Goal: Task Accomplishment & Management: Manage account settings

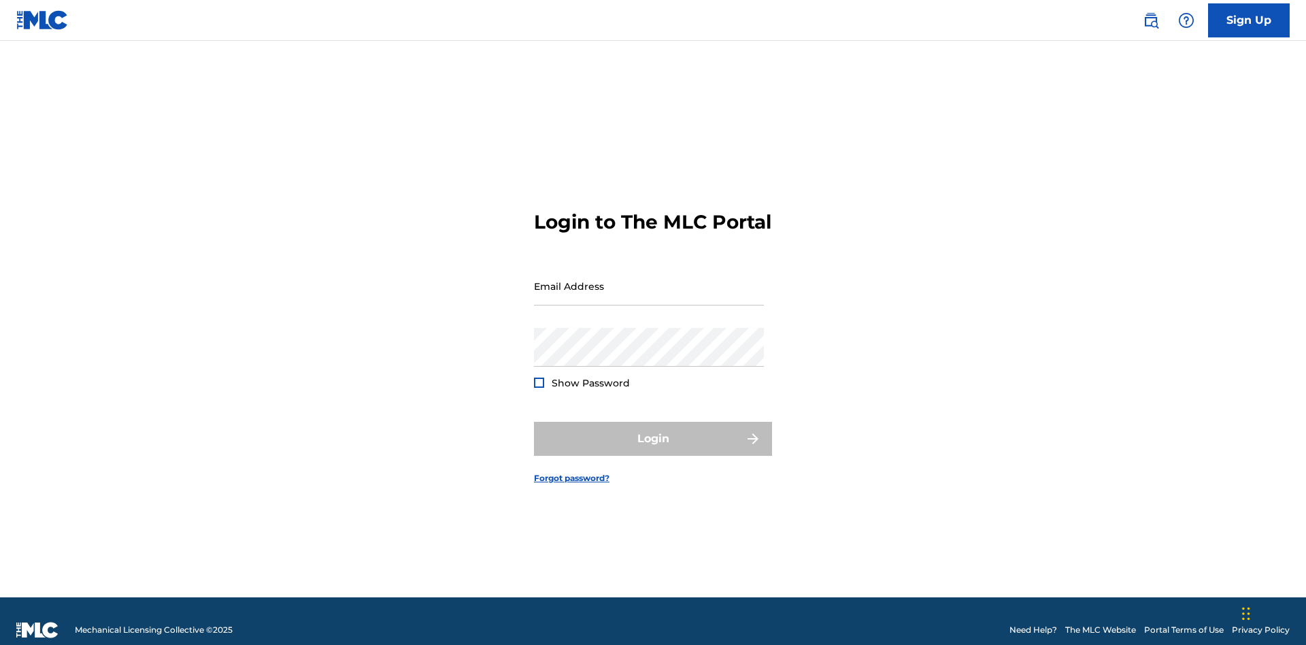
scroll to position [18, 0]
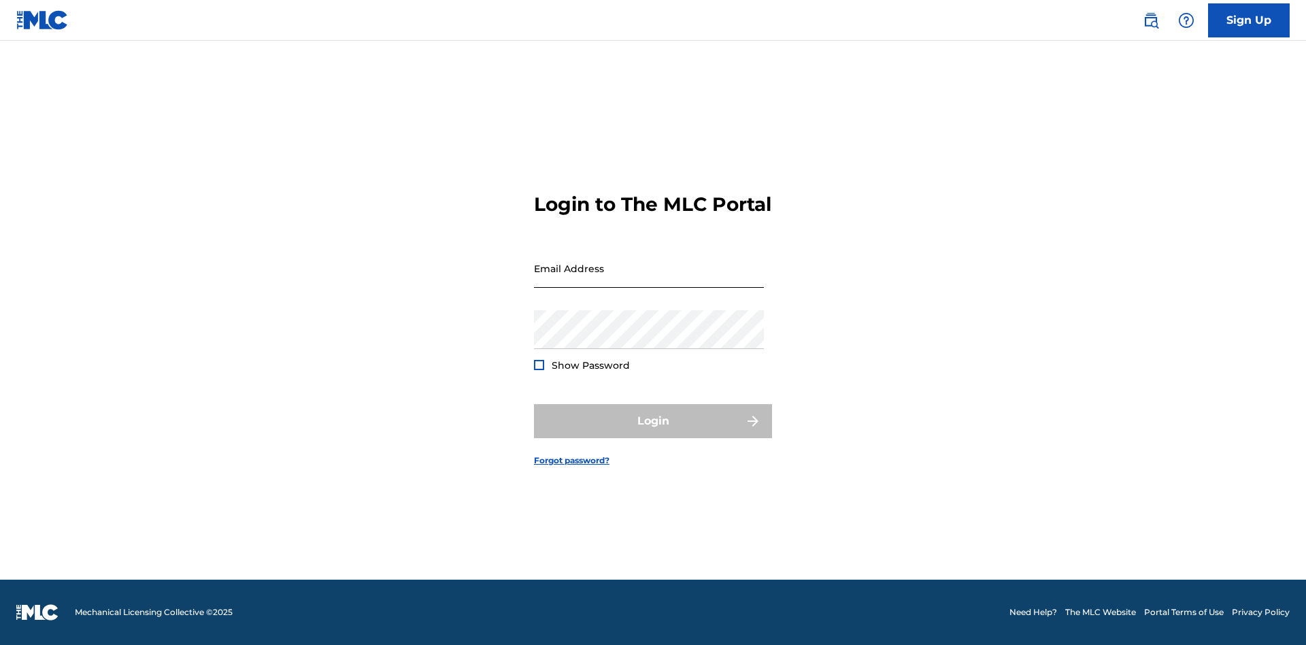
click at [649, 280] on input "Email Address" at bounding box center [649, 268] width 230 height 39
type input "[PERSON_NAME][EMAIL_ADDRESS][DOMAIN_NAME]"
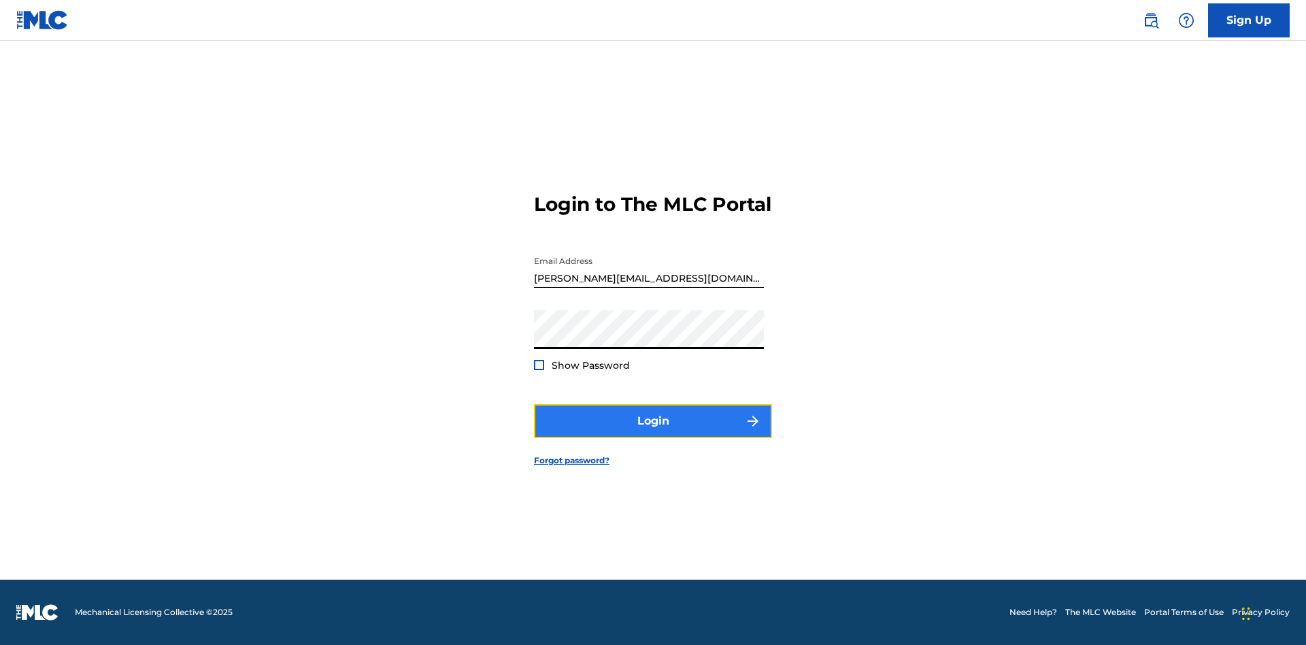
click at [653, 433] on button "Login" at bounding box center [653, 421] width 238 height 34
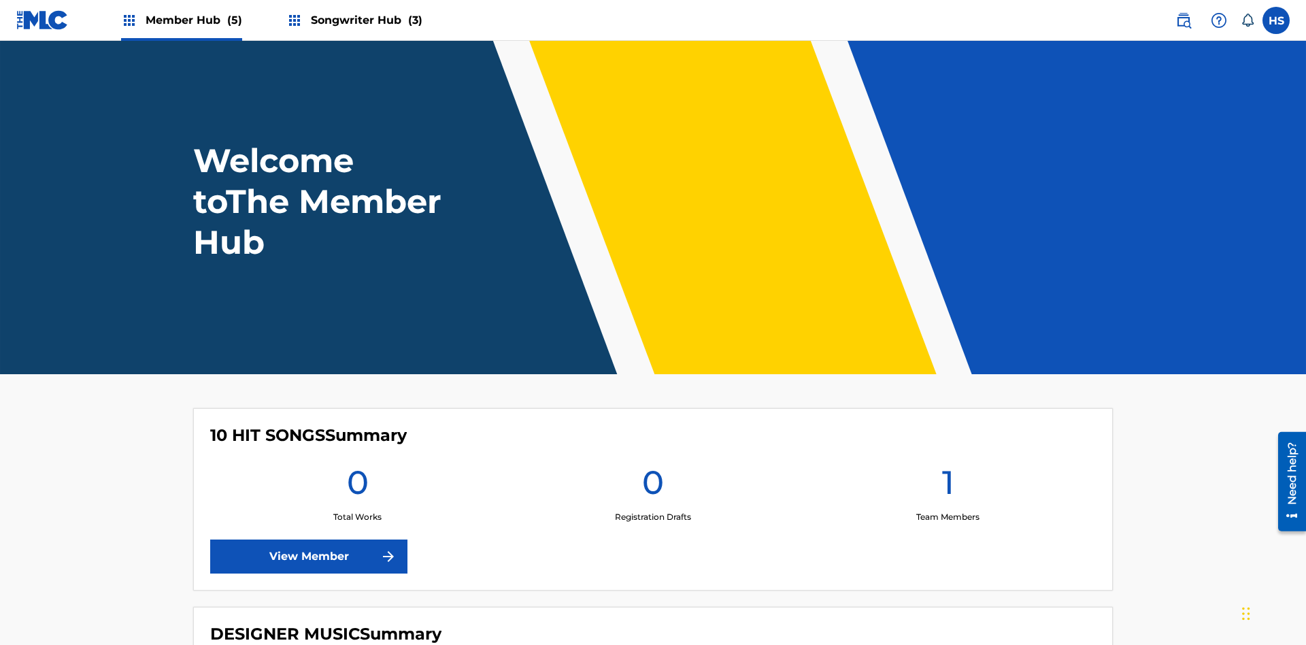
click at [365, 20] on span "Songwriter Hub (3)" at bounding box center [367, 20] width 112 height 16
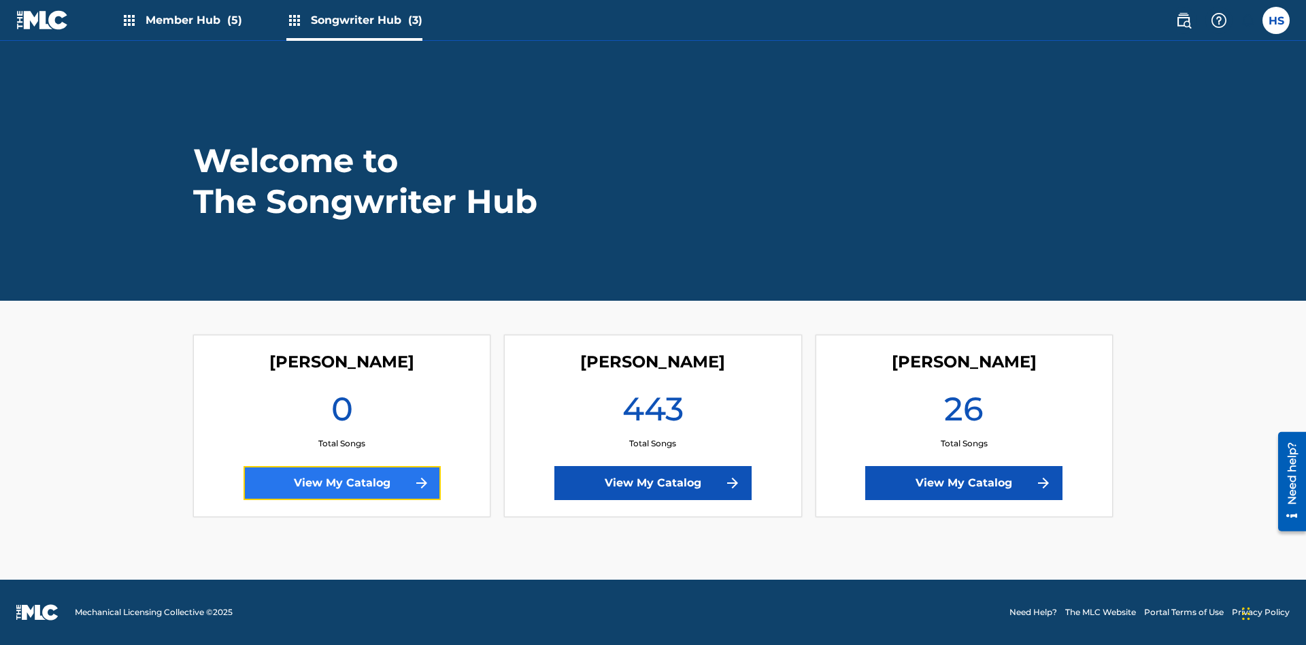
click at [341, 483] on link "View My Catalog" at bounding box center [341, 483] width 197 height 34
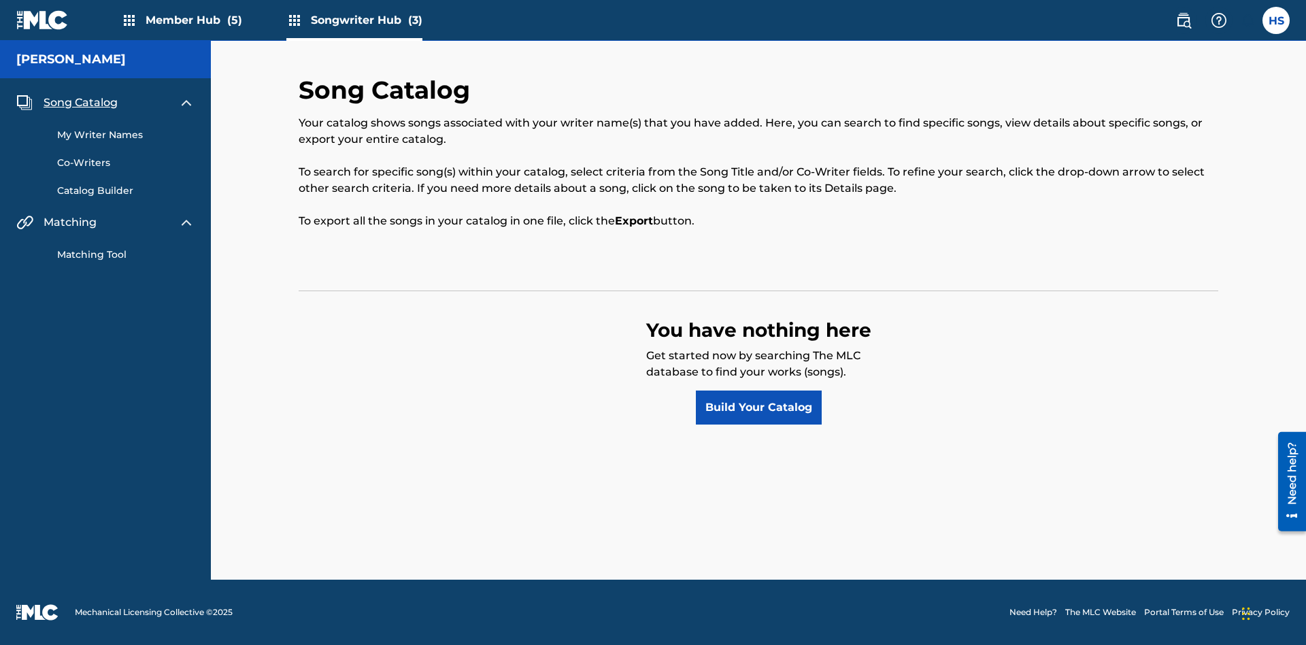
click at [80, 103] on span "Song Catalog" at bounding box center [81, 103] width 74 height 16
click at [758, 407] on link "Build Your Catalog" at bounding box center [759, 407] width 126 height 34
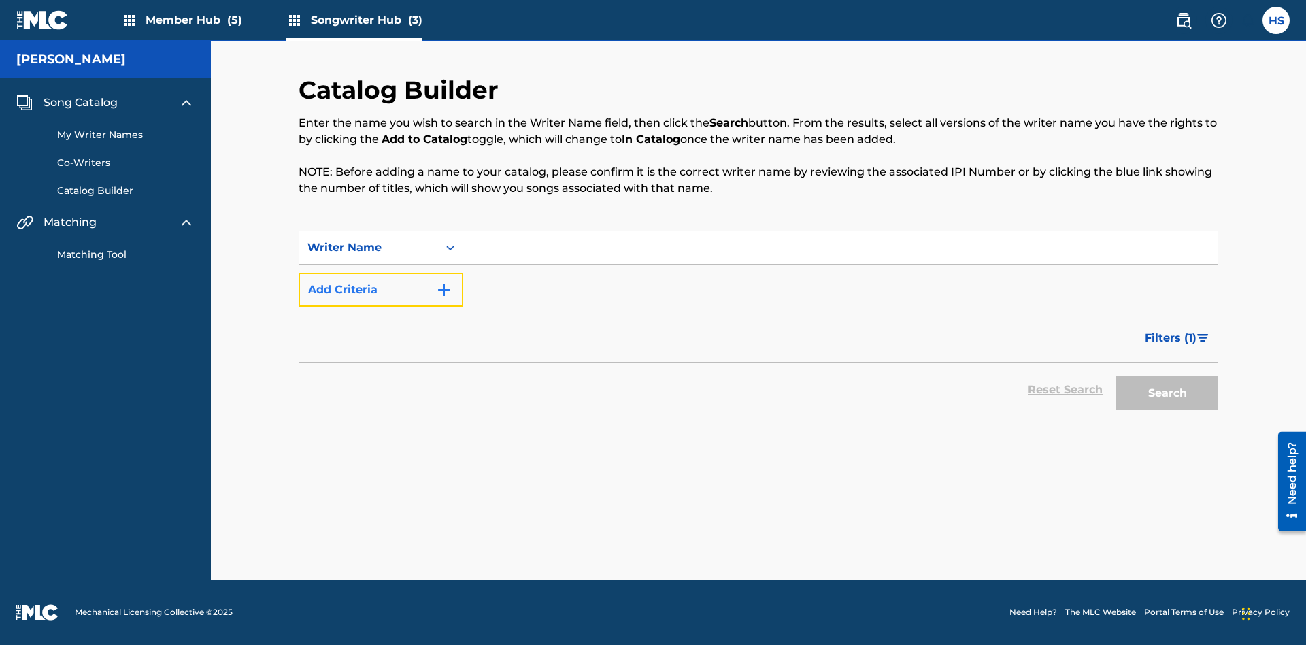
click at [381, 290] on button "Add Criteria" at bounding box center [381, 290] width 165 height 34
click at [840, 248] on input "Search Form" at bounding box center [840, 247] width 754 height 33
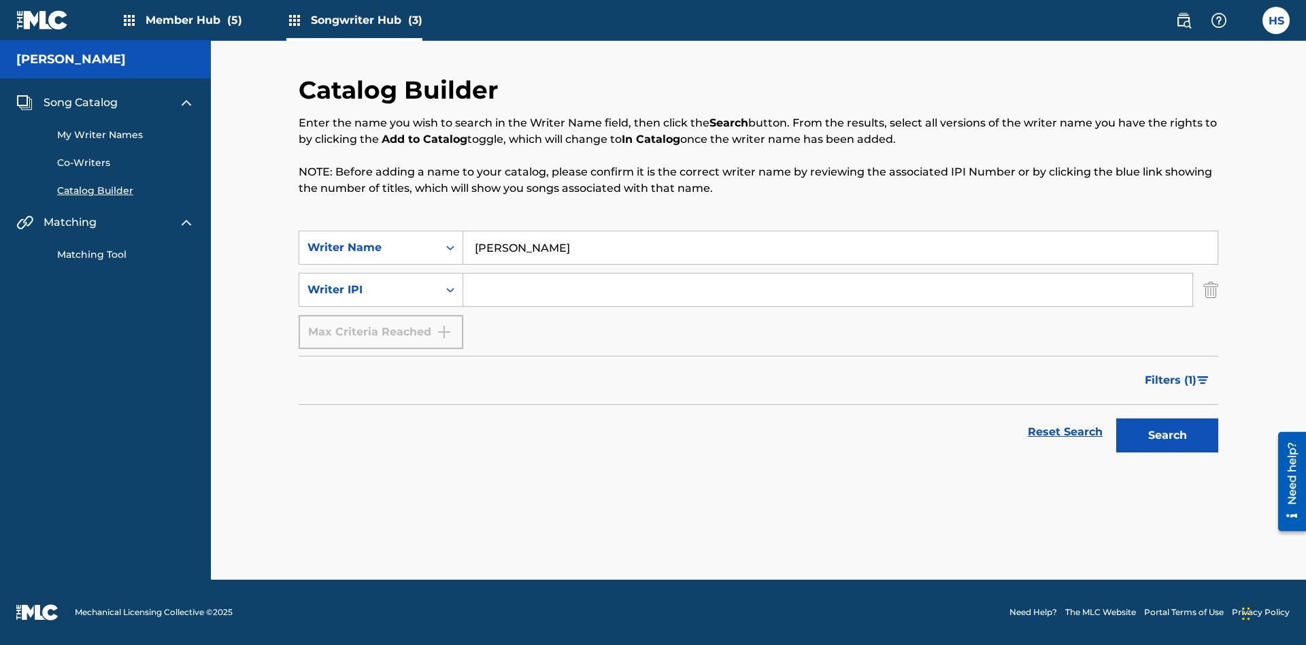
type input "[PERSON_NAME]"
click at [828, 290] on input "Search Form" at bounding box center [827, 289] width 729 height 33
type input "00196748412"
click at [1167, 435] on button "Search" at bounding box center [1167, 435] width 102 height 34
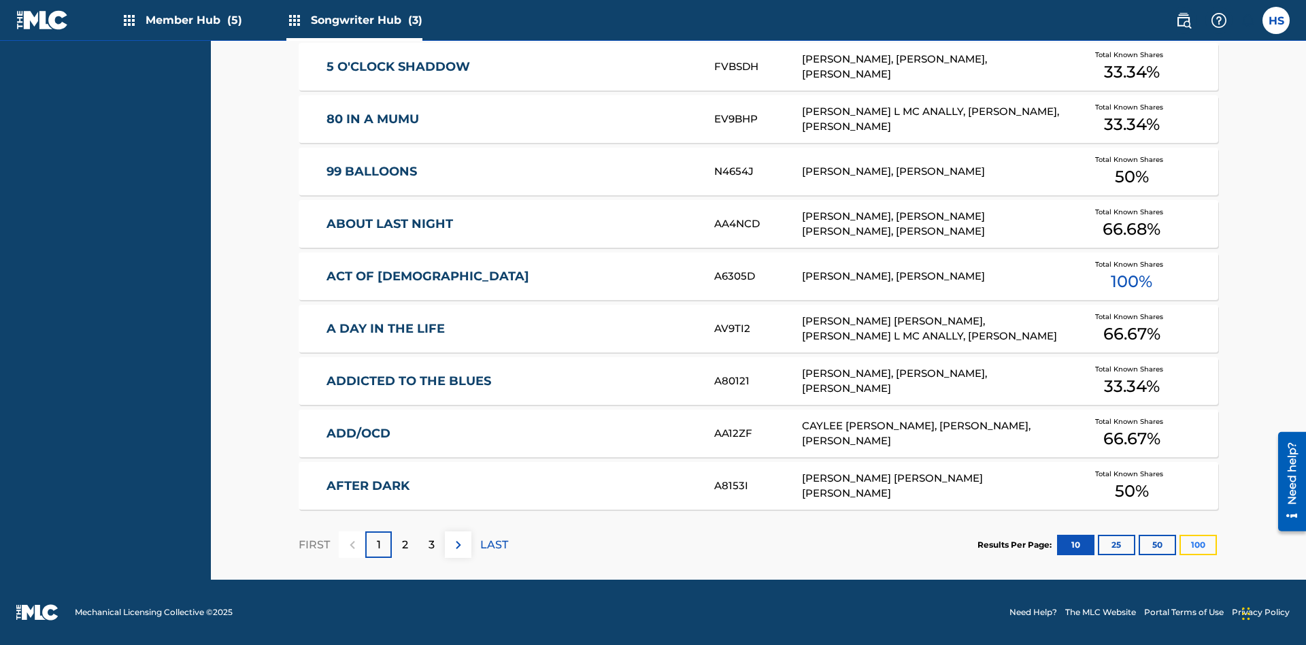
click at [1179, 544] on button "100" at bounding box center [1197, 545] width 37 height 20
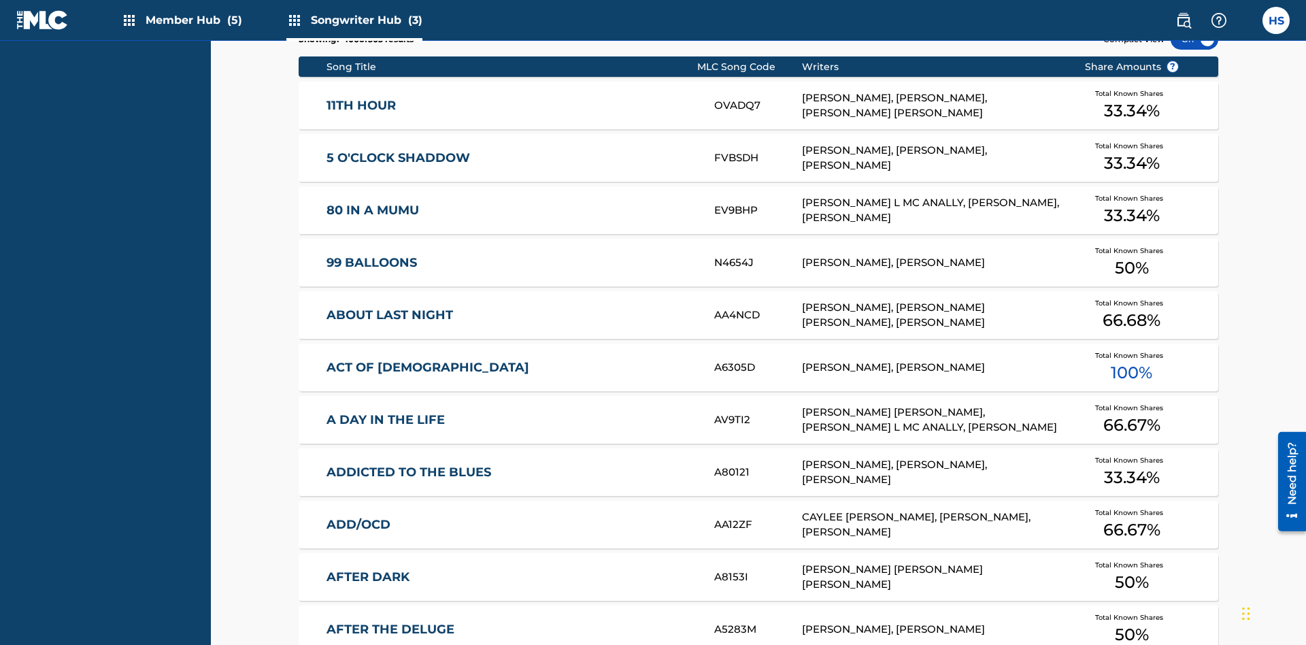
scroll to position [428, 0]
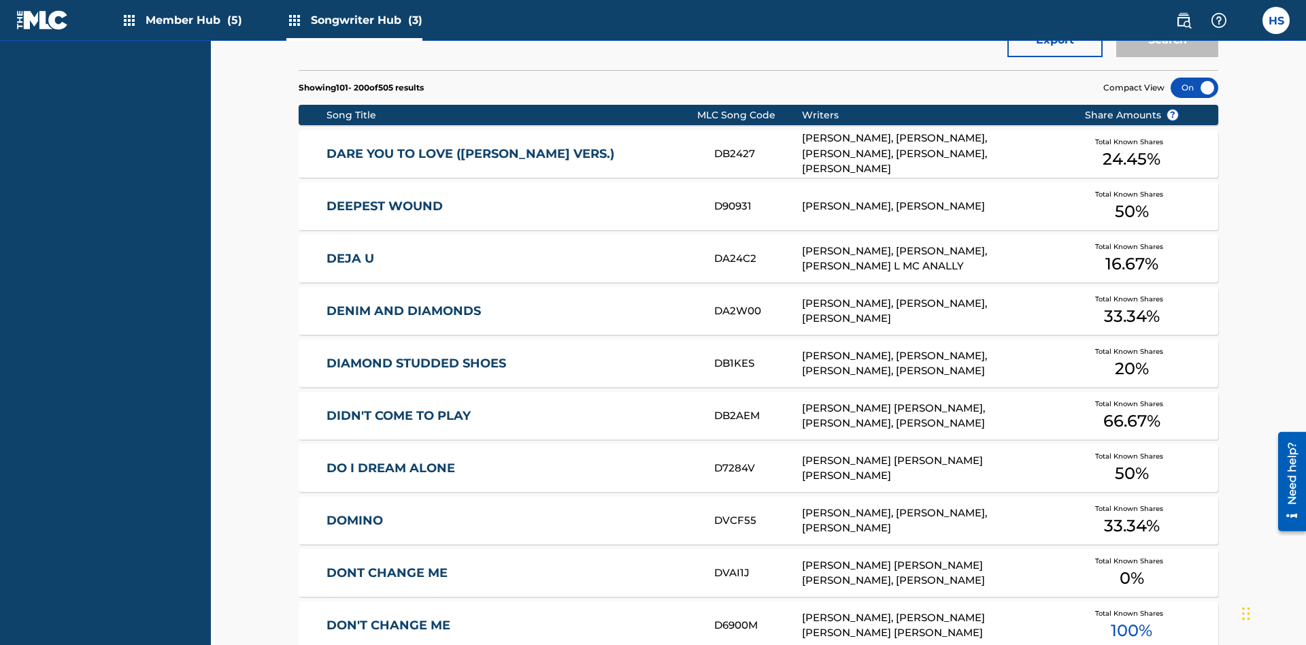
scroll to position [5, 0]
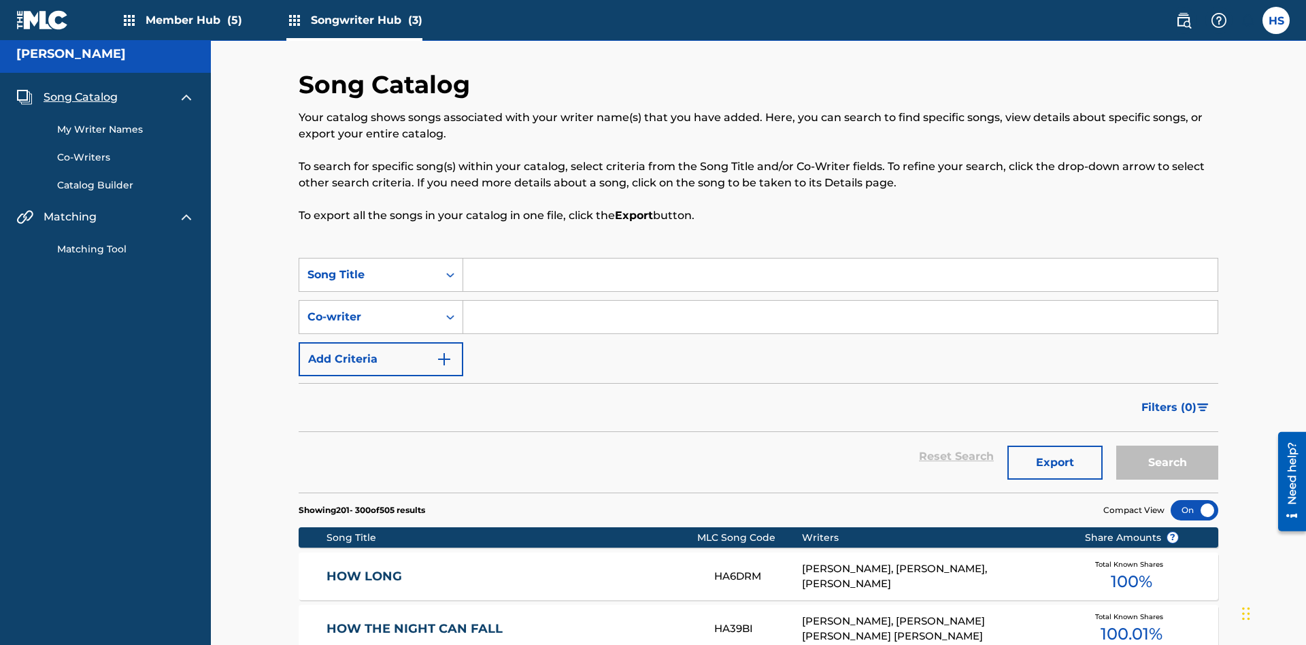
scroll to position [428, 0]
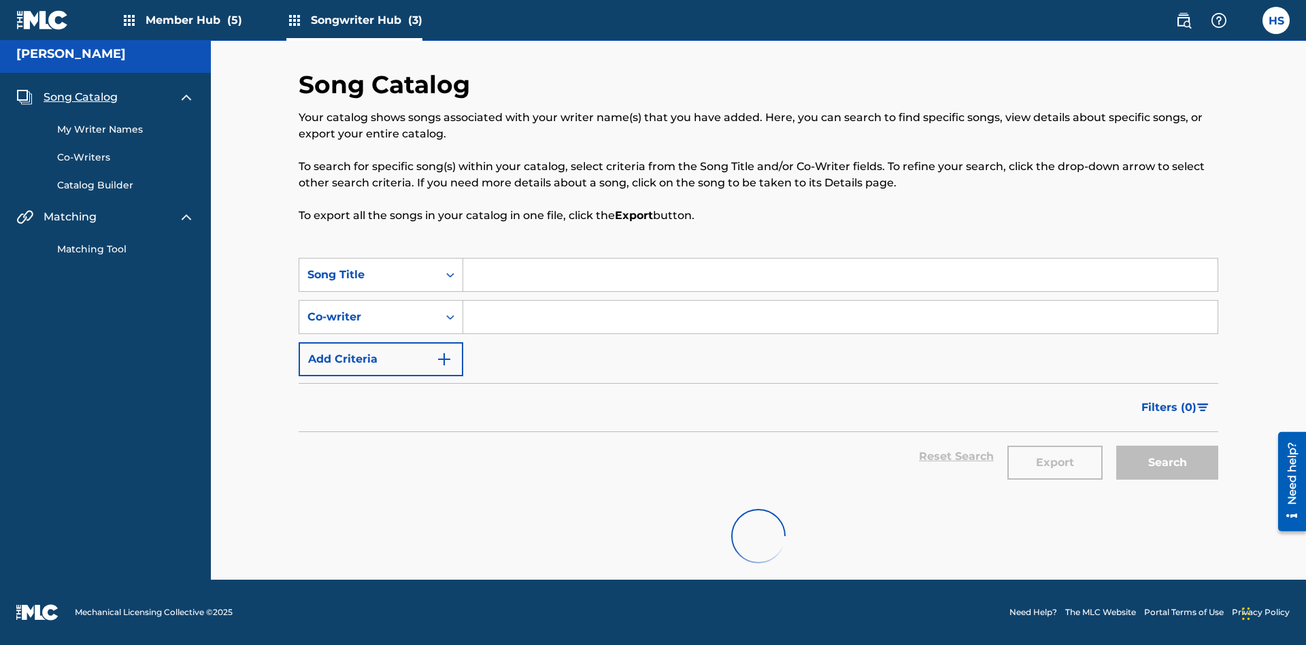
scroll to position [305, 0]
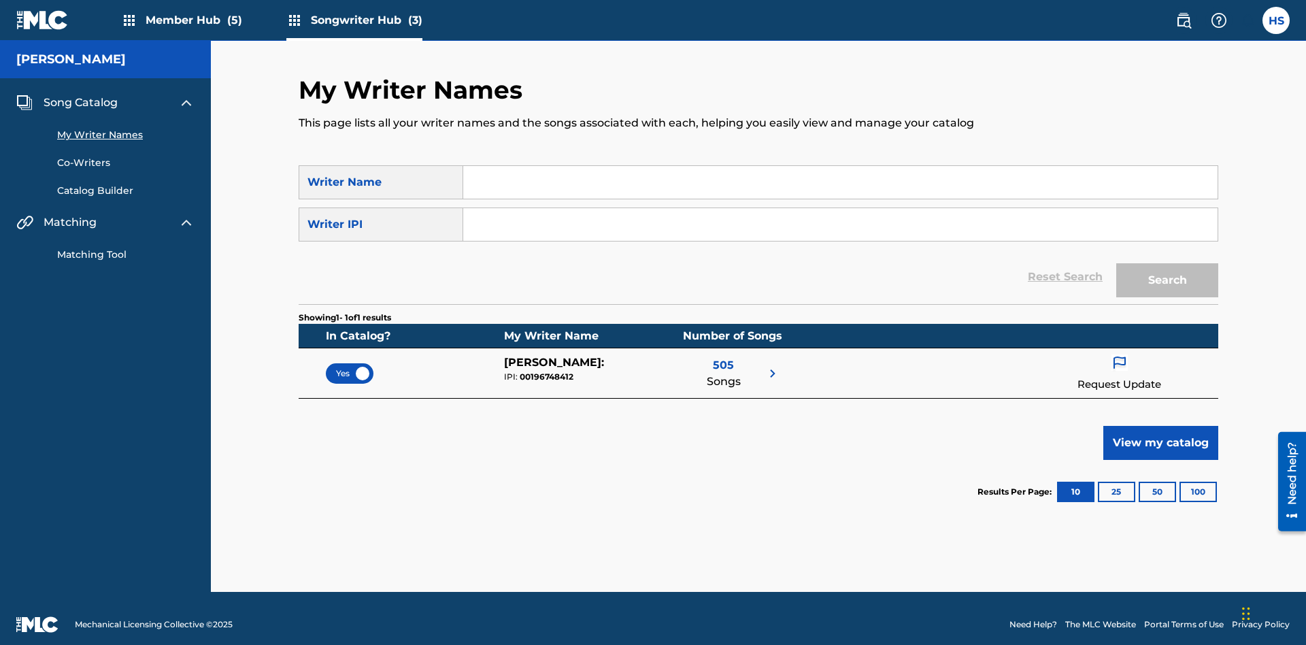
click at [350, 367] on span "Yes" at bounding box center [349, 373] width 27 height 12
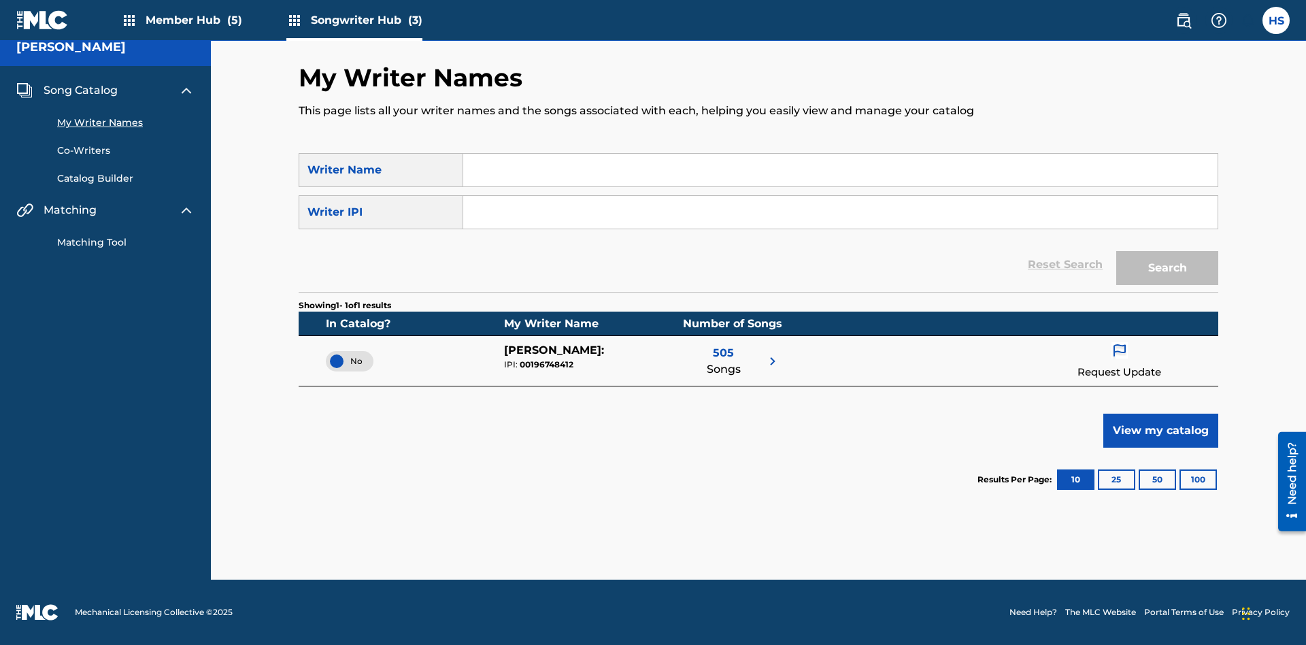
click at [350, 360] on span "No" at bounding box center [350, 361] width 26 height 12
click at [80, 90] on span "Song Catalog" at bounding box center [81, 90] width 74 height 16
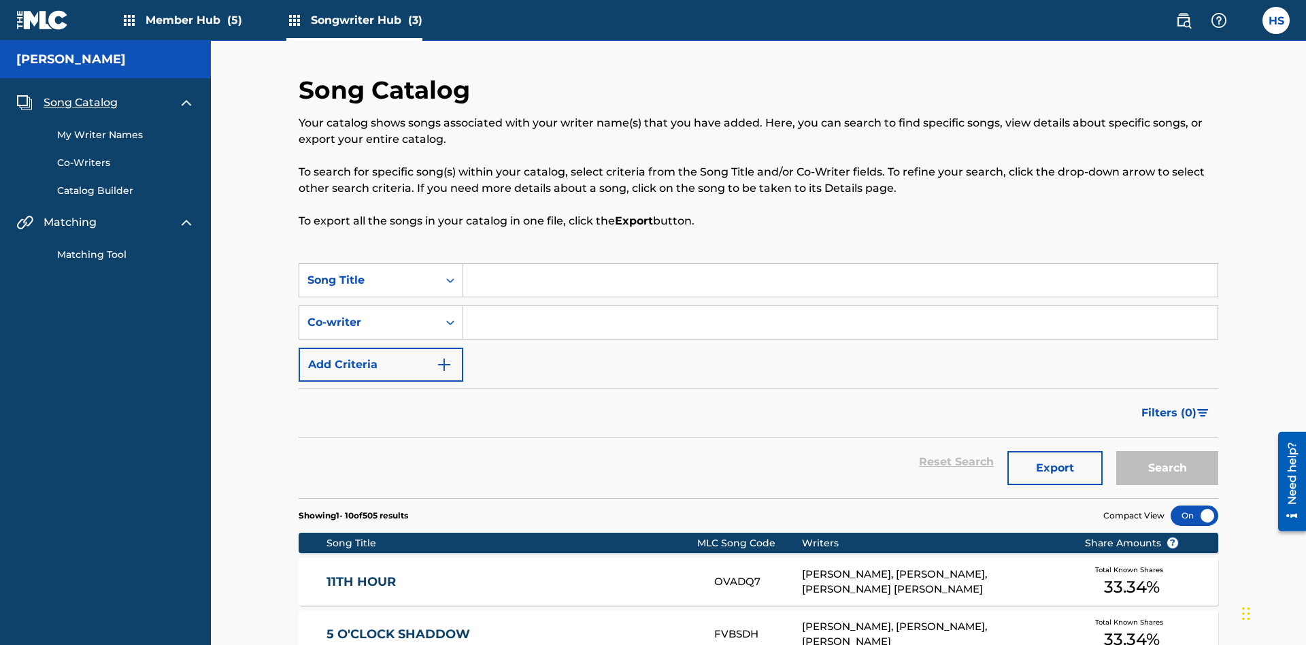
scroll to position [476, 0]
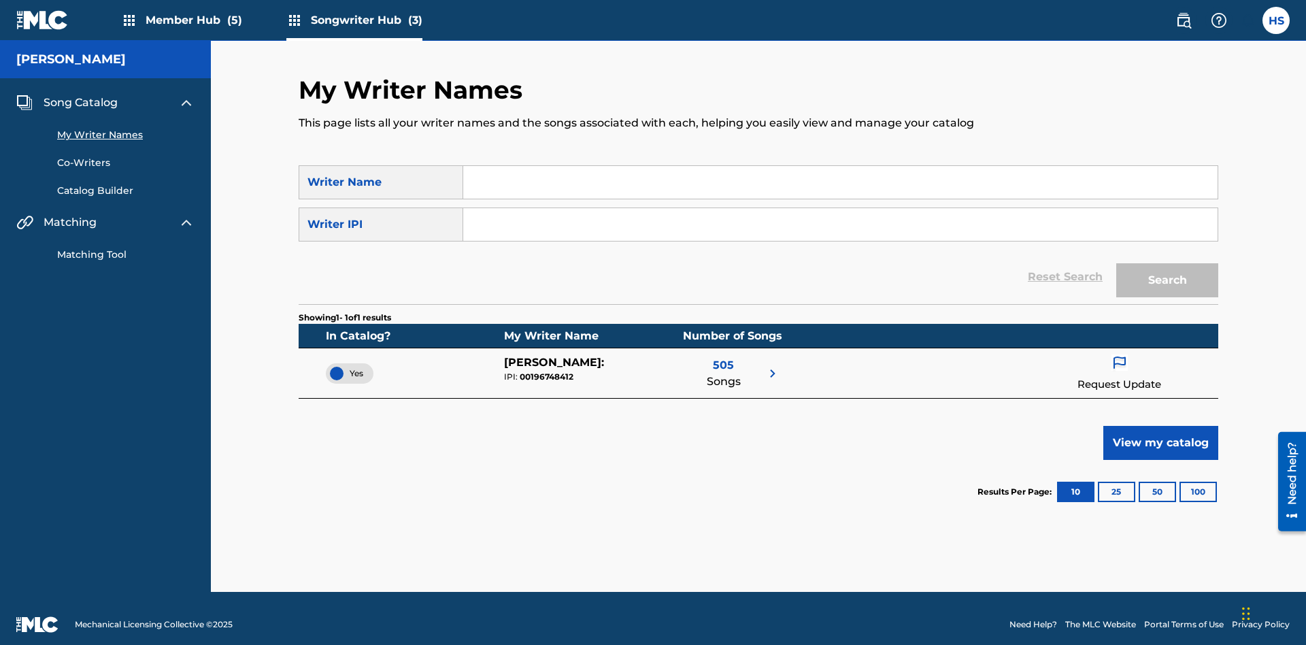
scroll to position [12, 0]
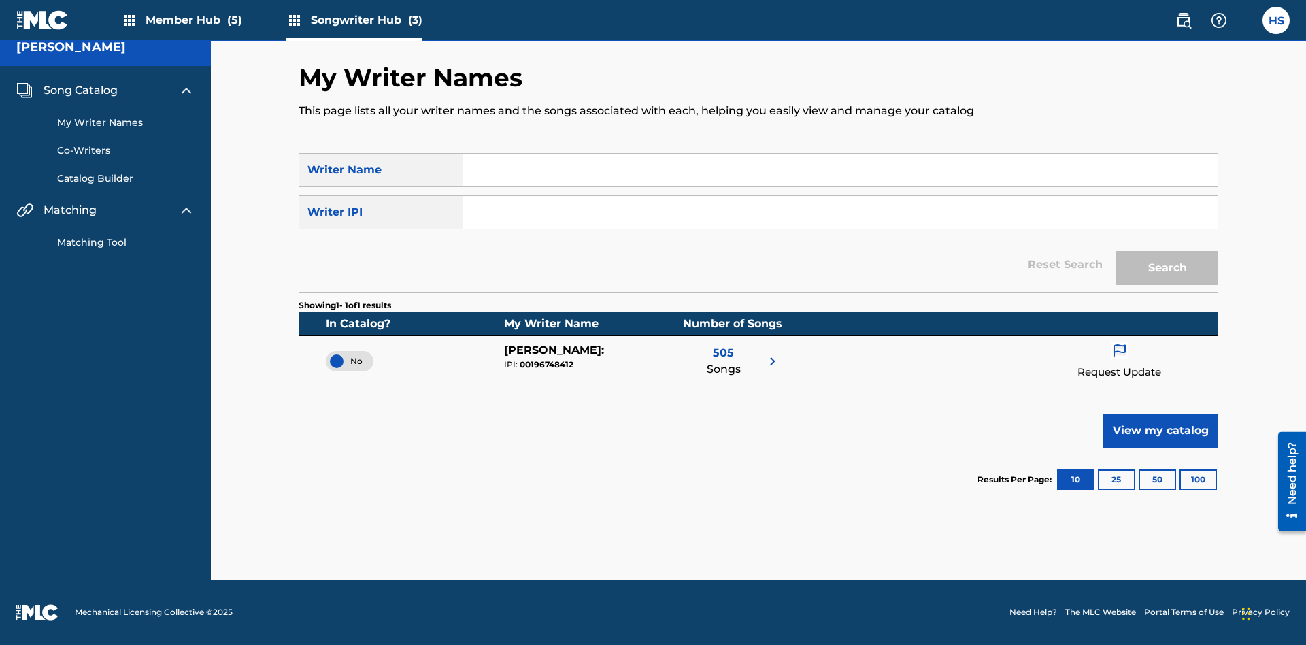
click at [80, 90] on span "Song Catalog" at bounding box center [81, 90] width 74 height 16
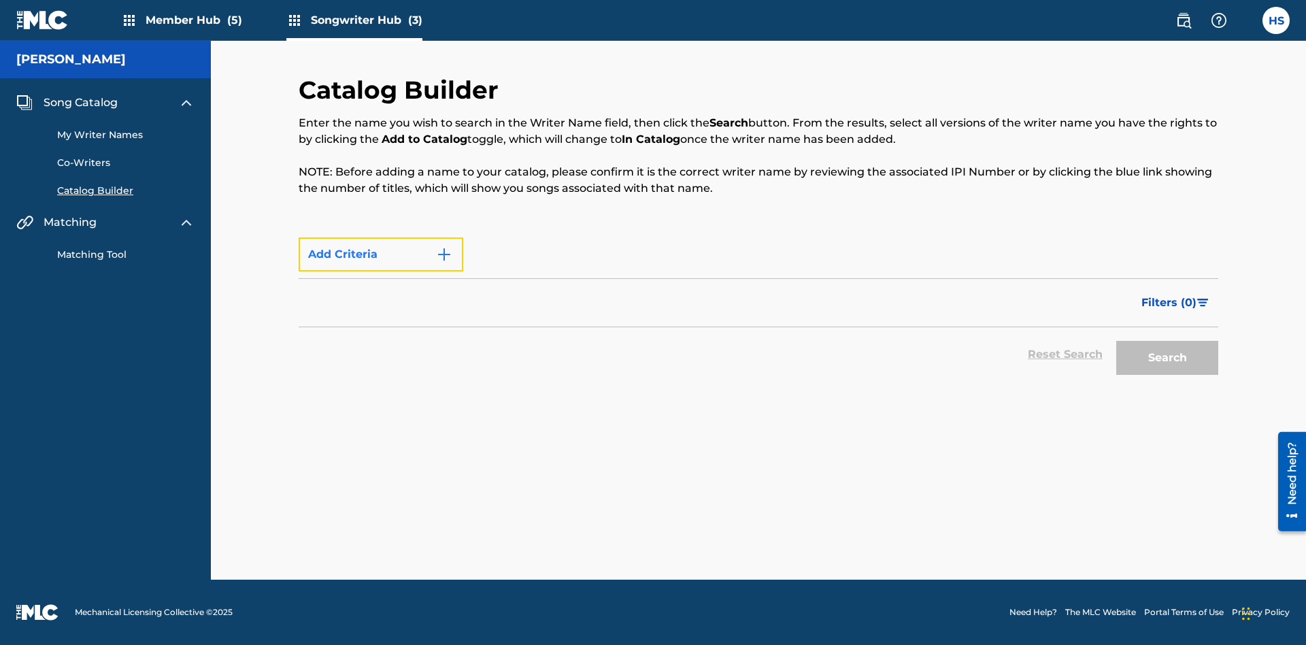
click at [381, 271] on button "Add Criteria" at bounding box center [381, 254] width 165 height 34
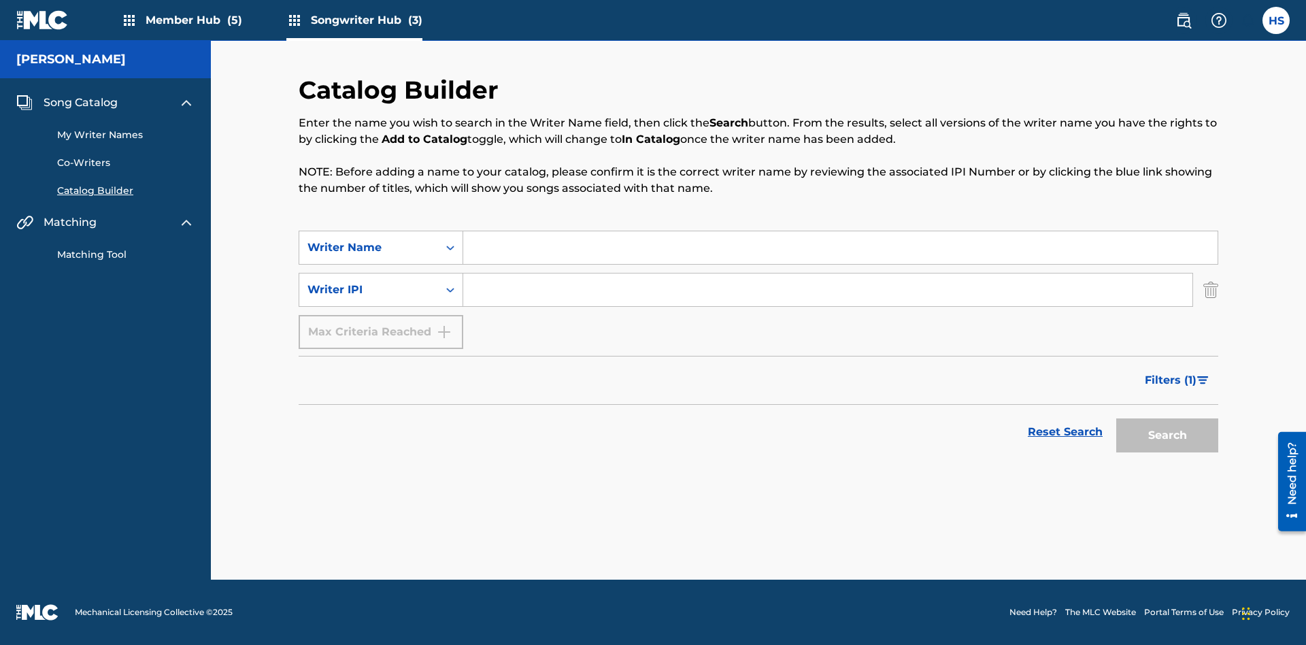
click at [840, 248] on input "Search Form" at bounding box center [840, 247] width 754 height 33
type input "[PERSON_NAME]"
click at [828, 290] on input "Search Form" at bounding box center [827, 289] width 729 height 33
type input "00196748412"
click at [1167, 435] on button "Search" at bounding box center [1167, 435] width 102 height 34
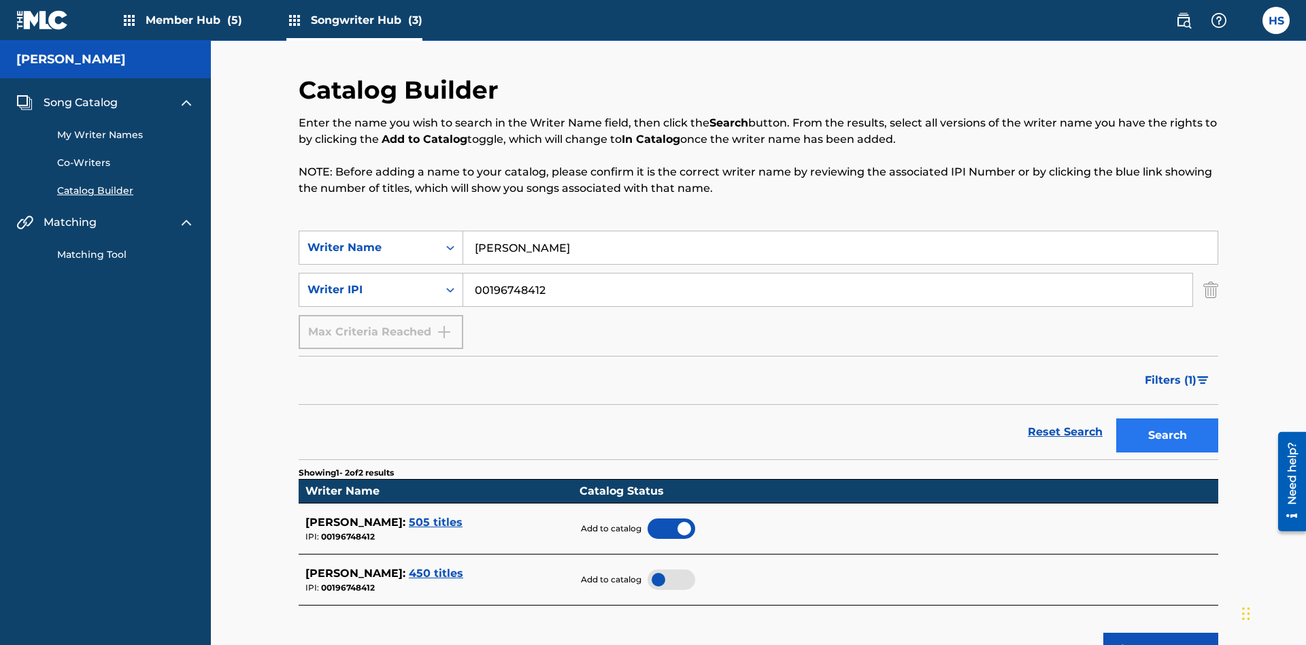
scroll to position [218, 0]
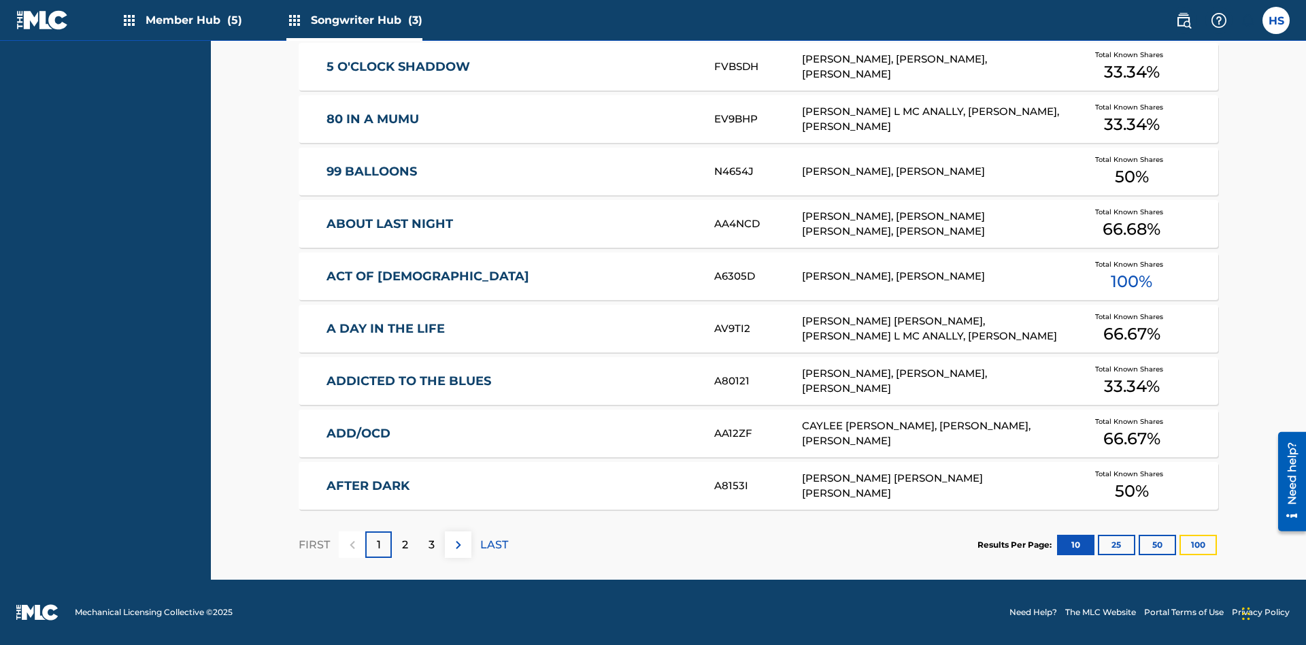
click at [1179, 544] on button "100" at bounding box center [1197, 545] width 37 height 20
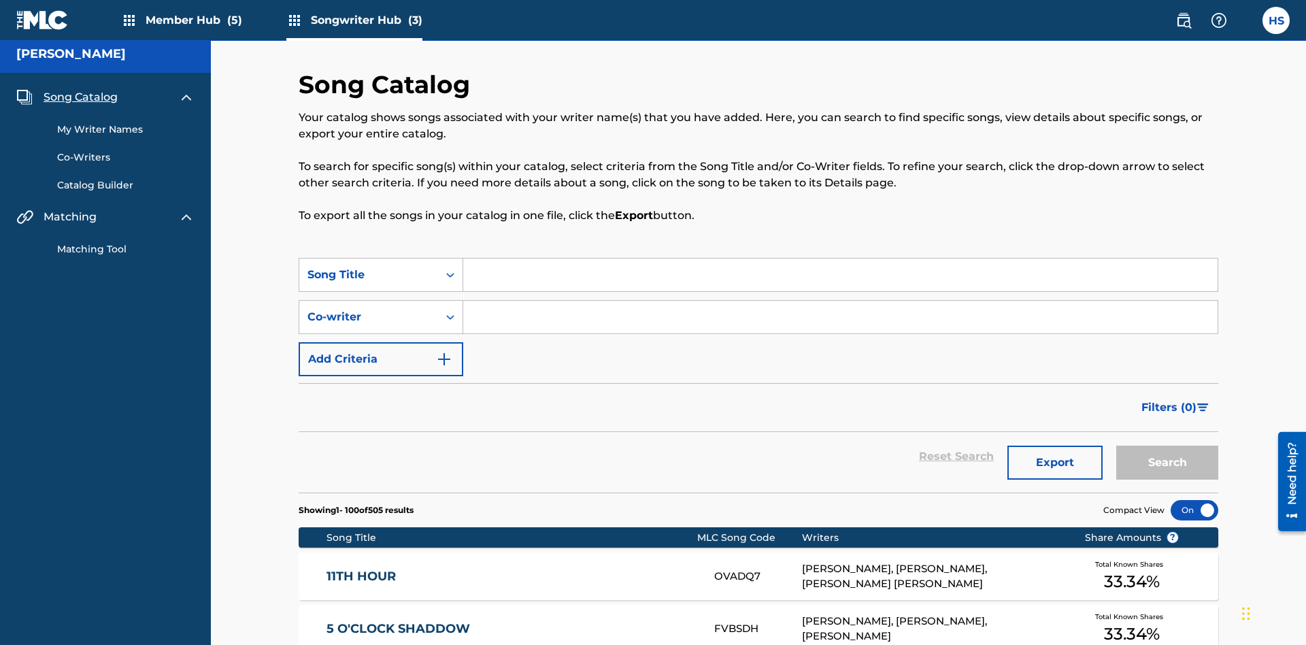
scroll to position [5280, 0]
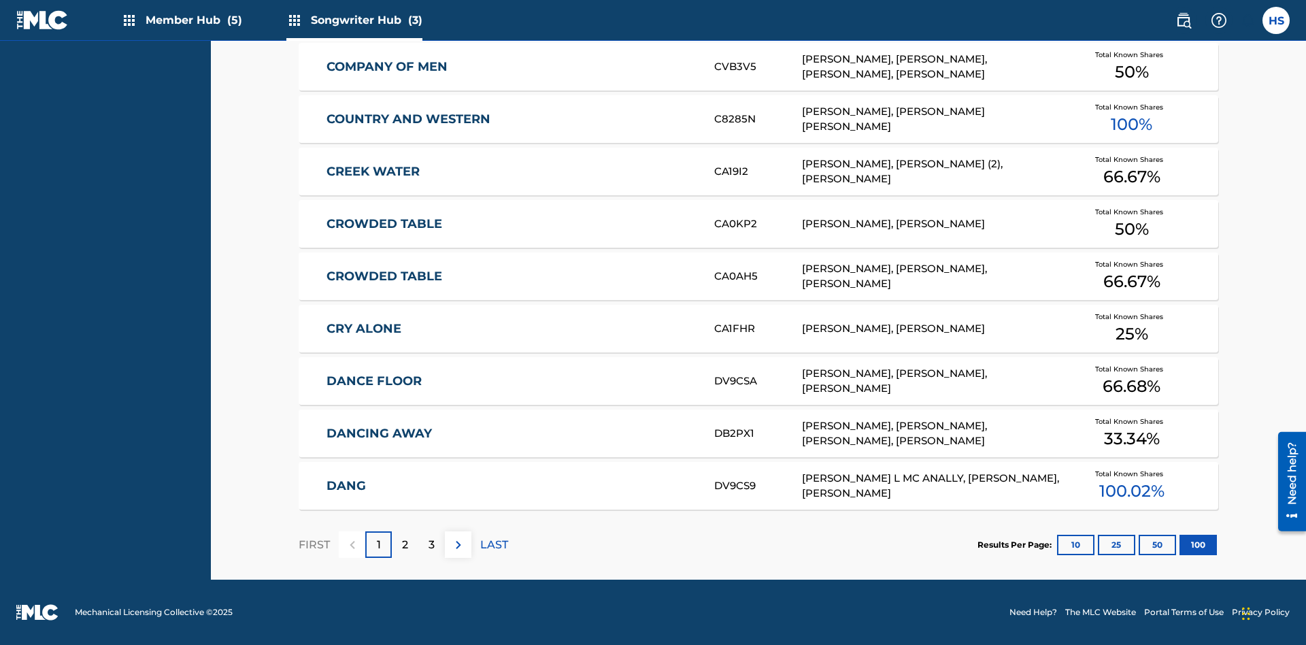
click at [314, 544] on p "FIRST" at bounding box center [314, 545] width 31 height 16
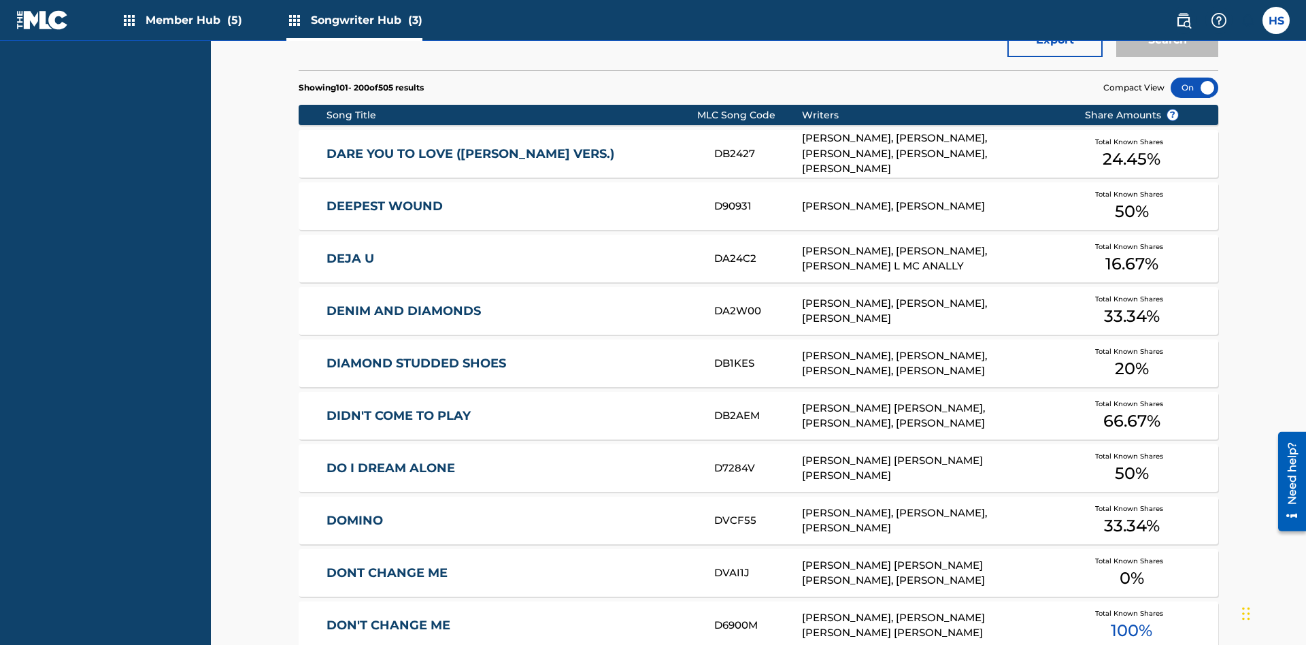
scroll to position [5, 0]
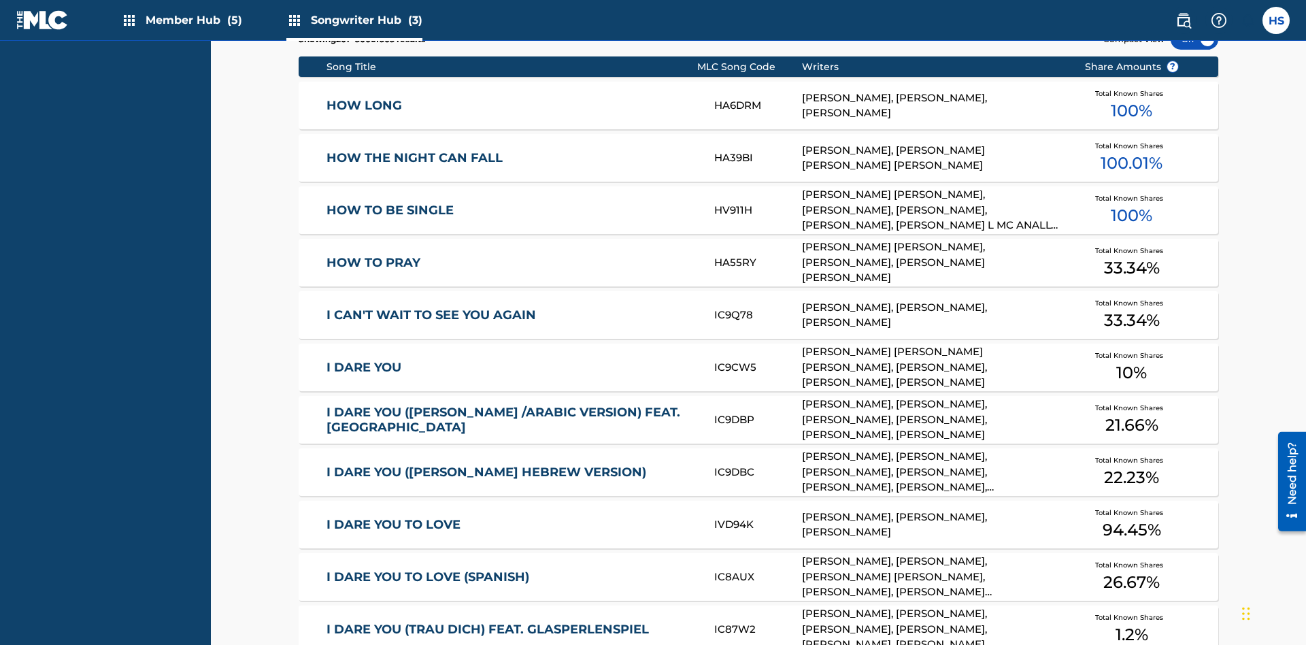
scroll to position [428, 0]
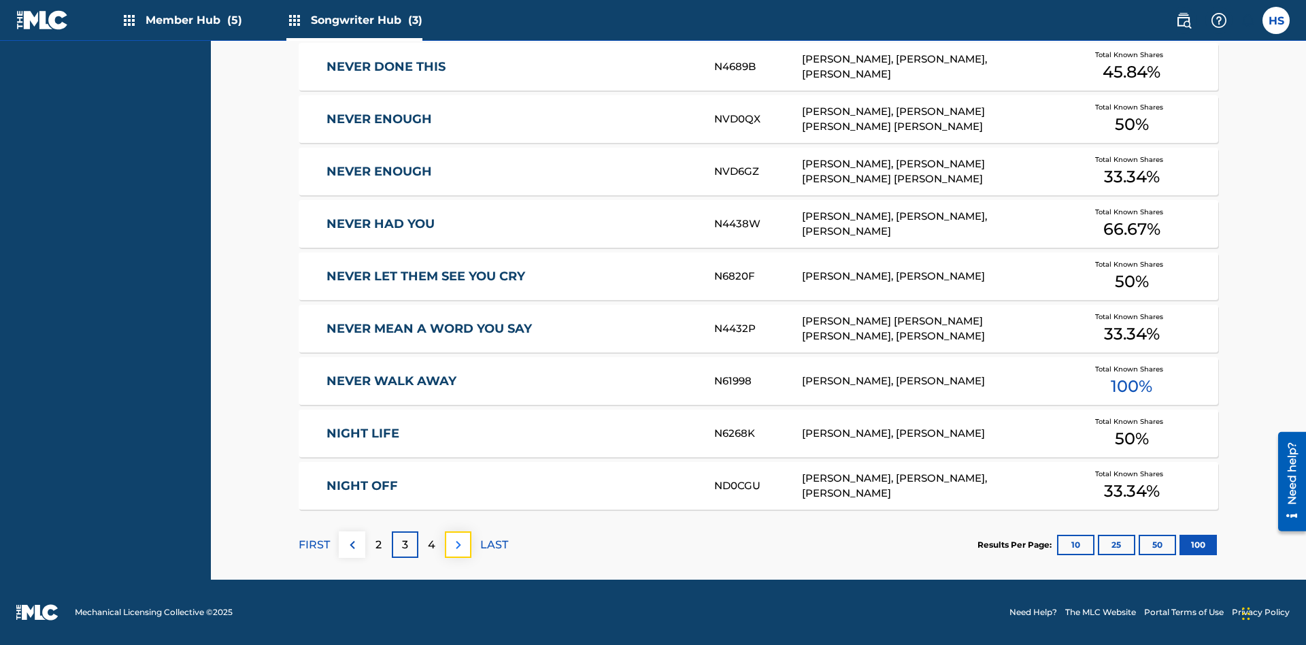
click at [458, 544] on img at bounding box center [458, 545] width 16 height 16
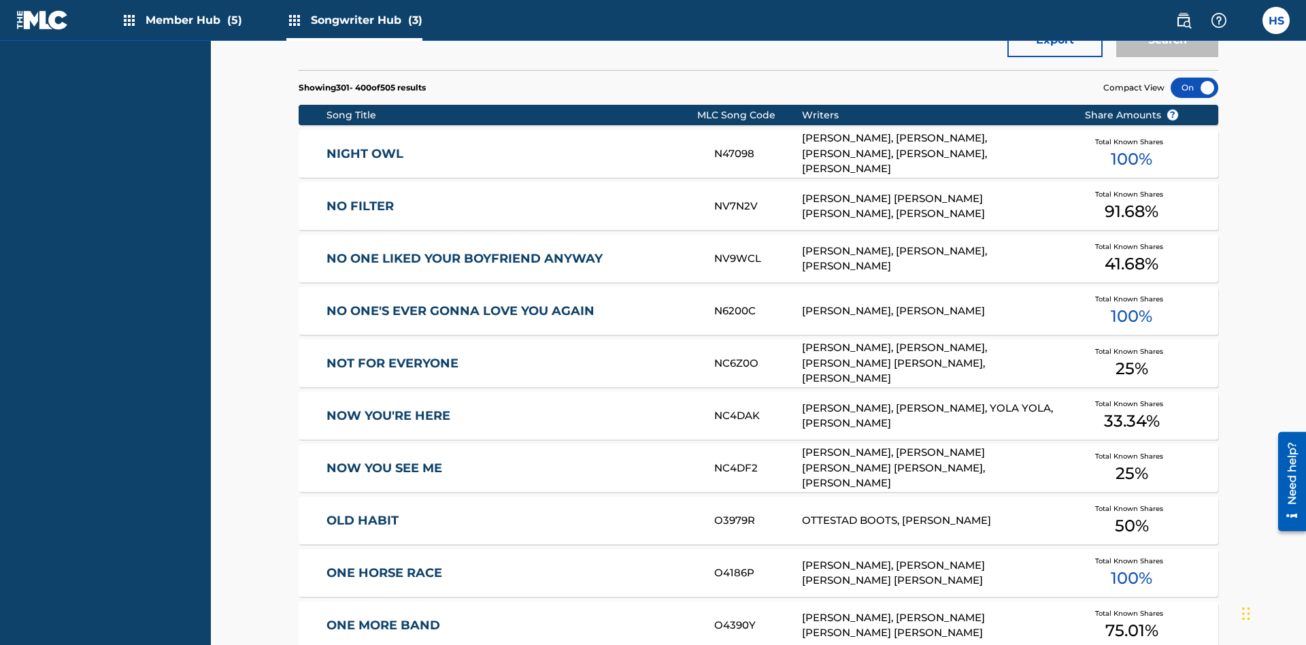
scroll to position [5, 0]
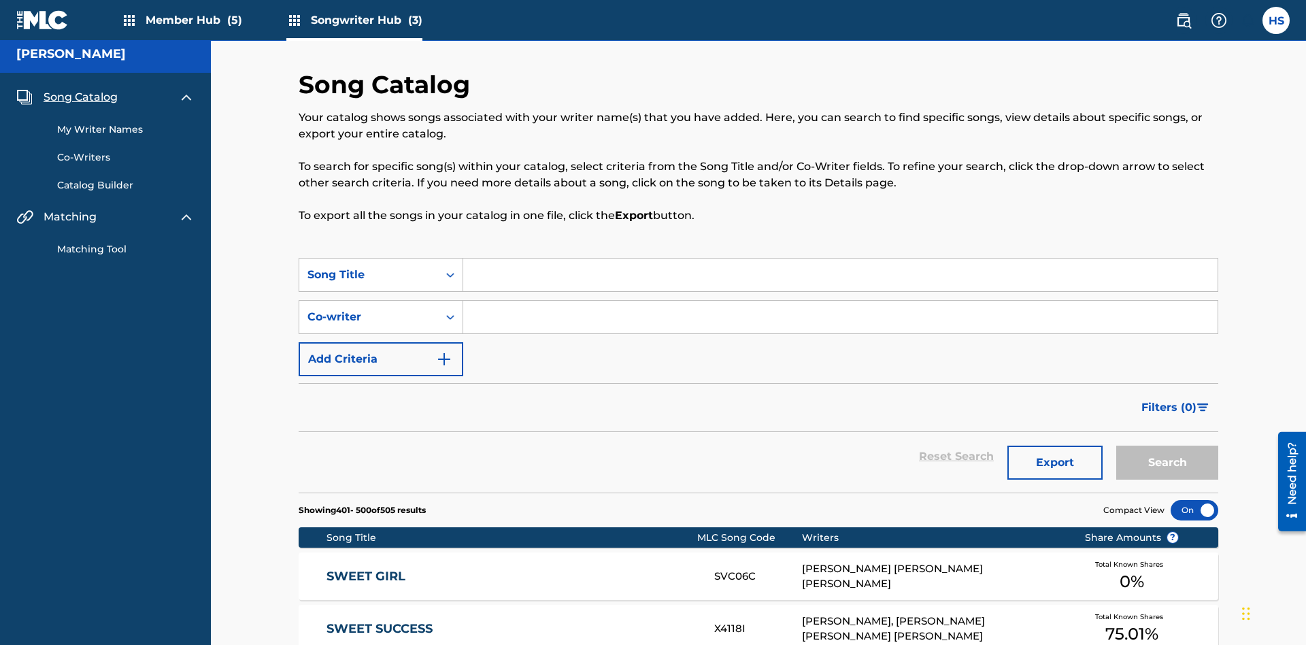
scroll to position [428, 0]
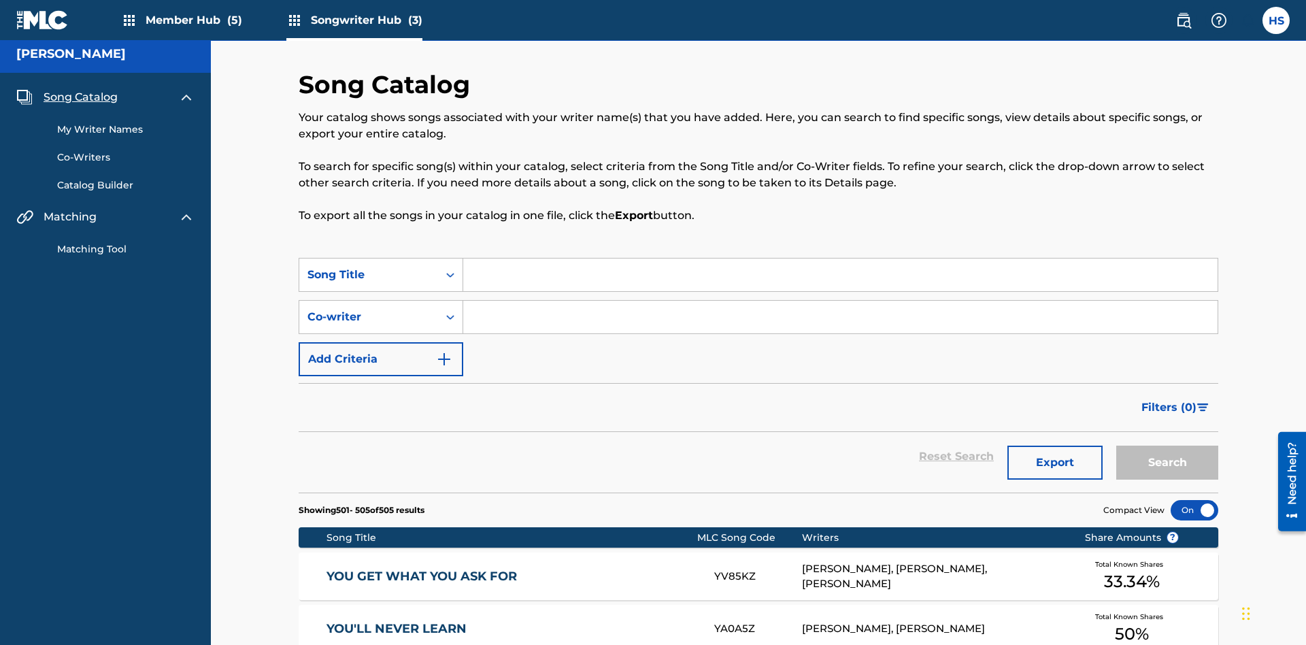
scroll to position [305, 0]
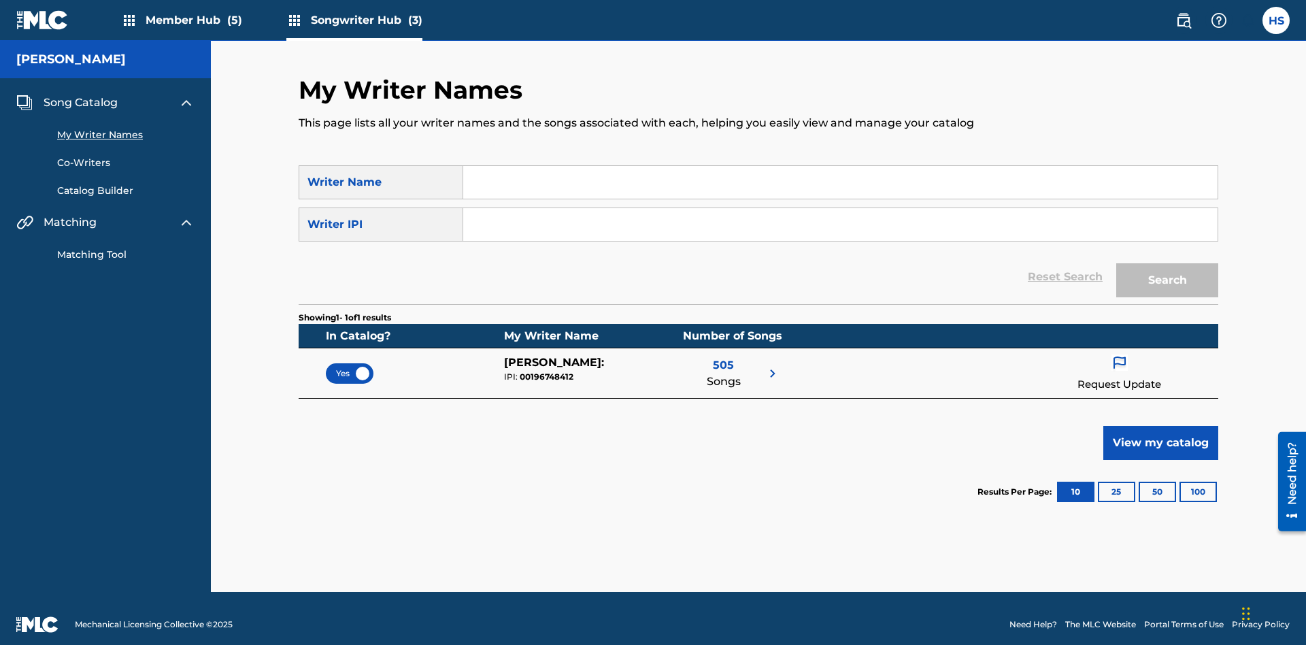
scroll to position [12, 0]
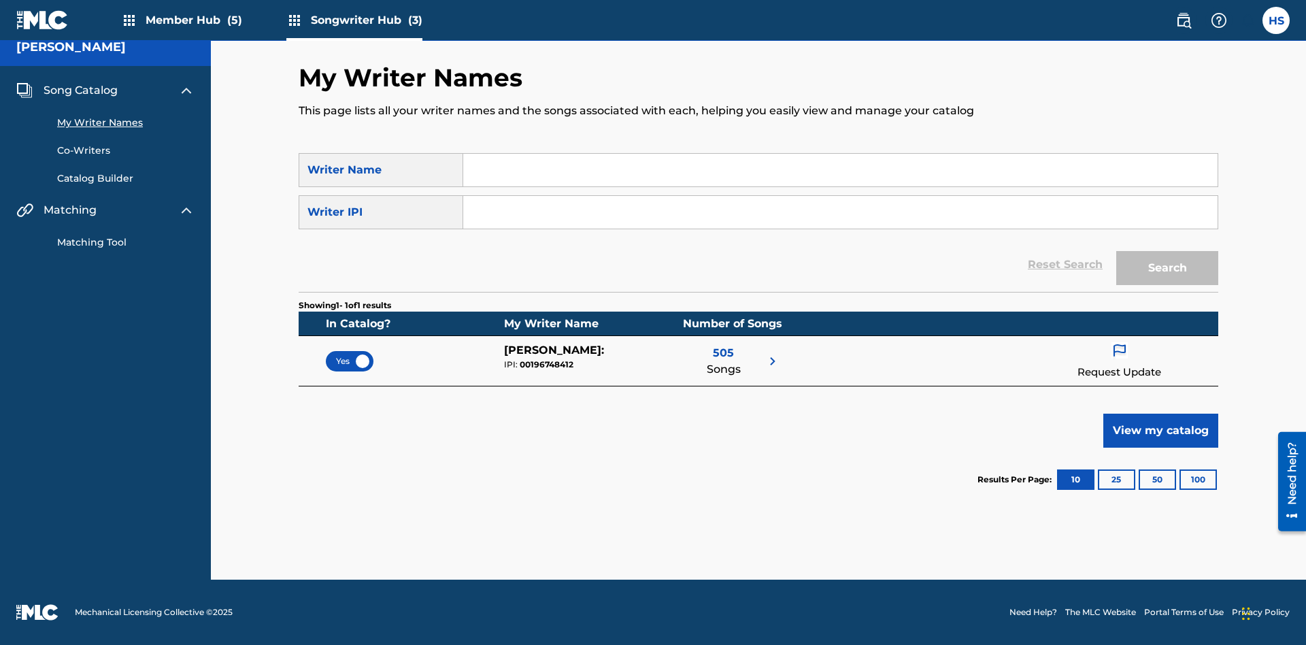
click at [350, 360] on span "Yes" at bounding box center [349, 361] width 27 height 12
